Goal: Information Seeking & Learning: Learn about a topic

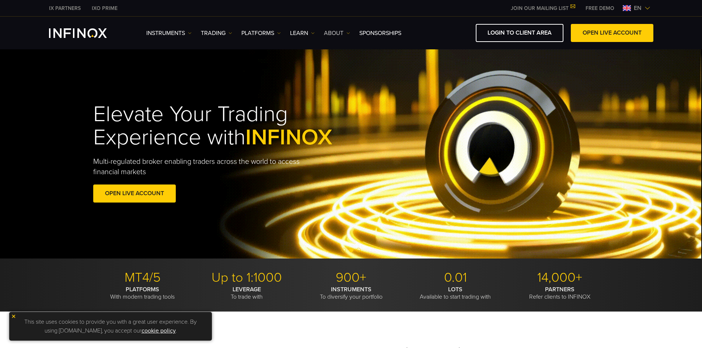
click at [348, 31] on img at bounding box center [348, 33] width 4 height 4
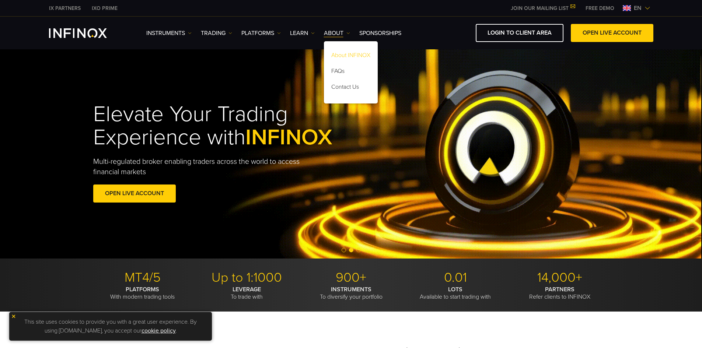
click at [347, 54] on link "About INFINOX" at bounding box center [351, 57] width 54 height 16
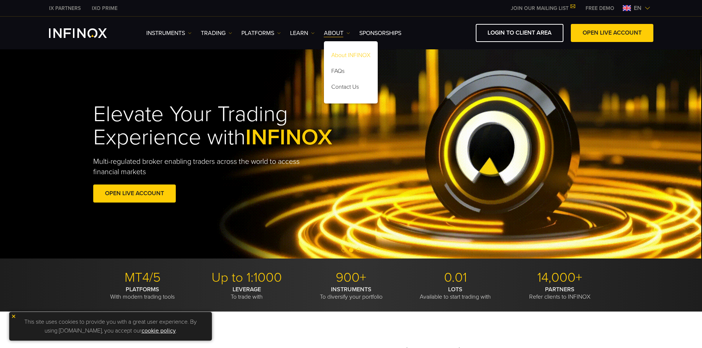
click at [358, 55] on link "About INFINOX" at bounding box center [351, 57] width 54 height 16
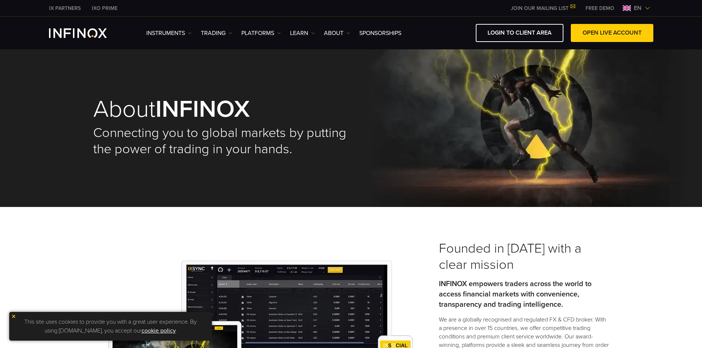
click at [12, 313] on div "This site uses cookies to provide you with a great user experience. By using in…" at bounding box center [110, 326] width 203 height 29
click at [13, 315] on img at bounding box center [13, 316] width 5 height 5
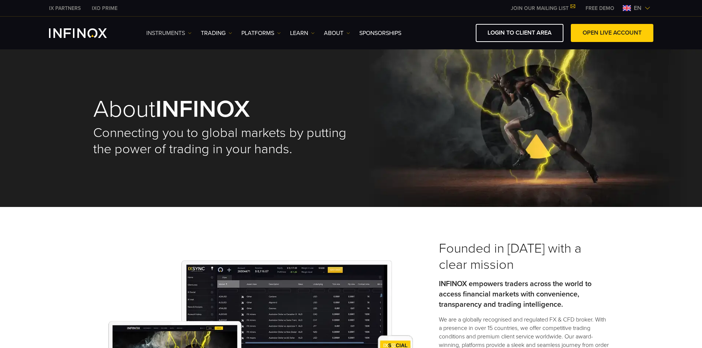
click at [185, 34] on link "Instruments" at bounding box center [168, 33] width 45 height 9
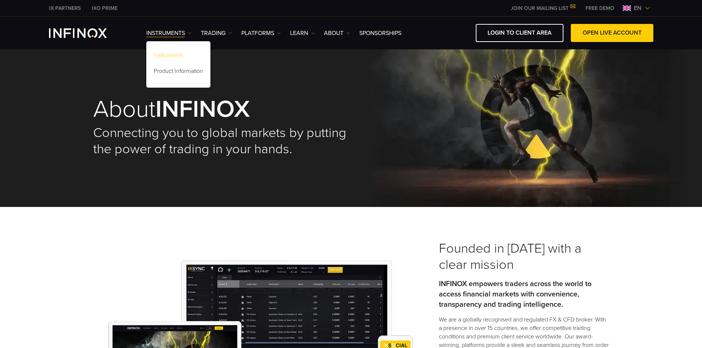
click at [184, 51] on link "Instruments" at bounding box center [178, 57] width 64 height 16
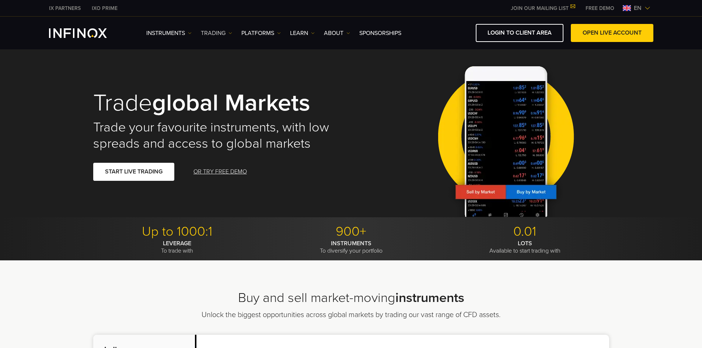
click at [224, 30] on link "TRADING" at bounding box center [216, 33] width 31 height 9
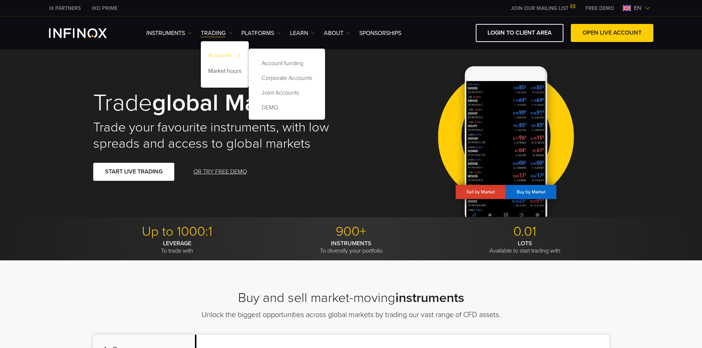
click at [230, 53] on link "Accounts" at bounding box center [225, 57] width 48 height 16
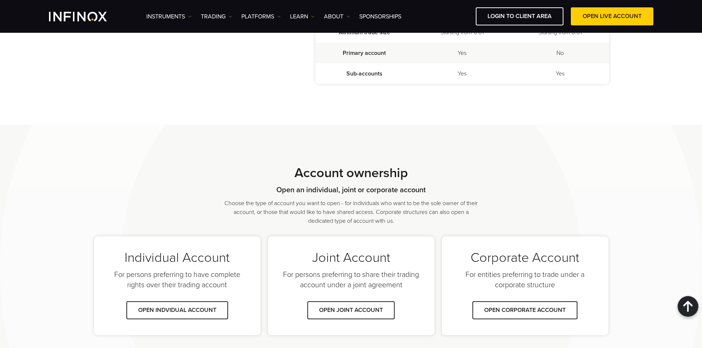
scroll to position [258, 0]
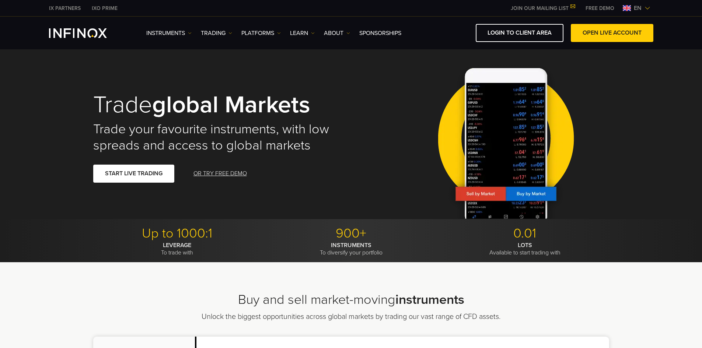
click at [65, 11] on link "IX PARTNERS" at bounding box center [64, 8] width 43 height 8
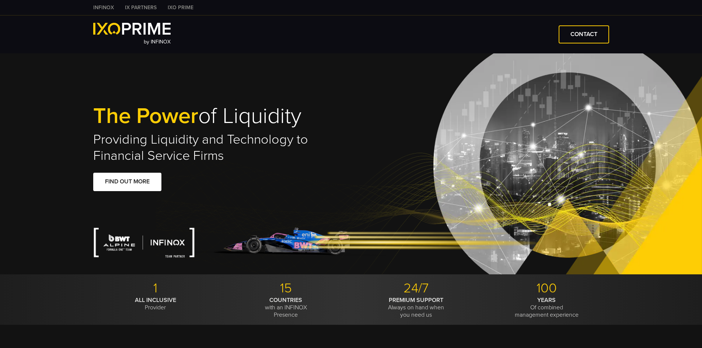
type input "*****"
